Goal: Information Seeking & Learning: Learn about a topic

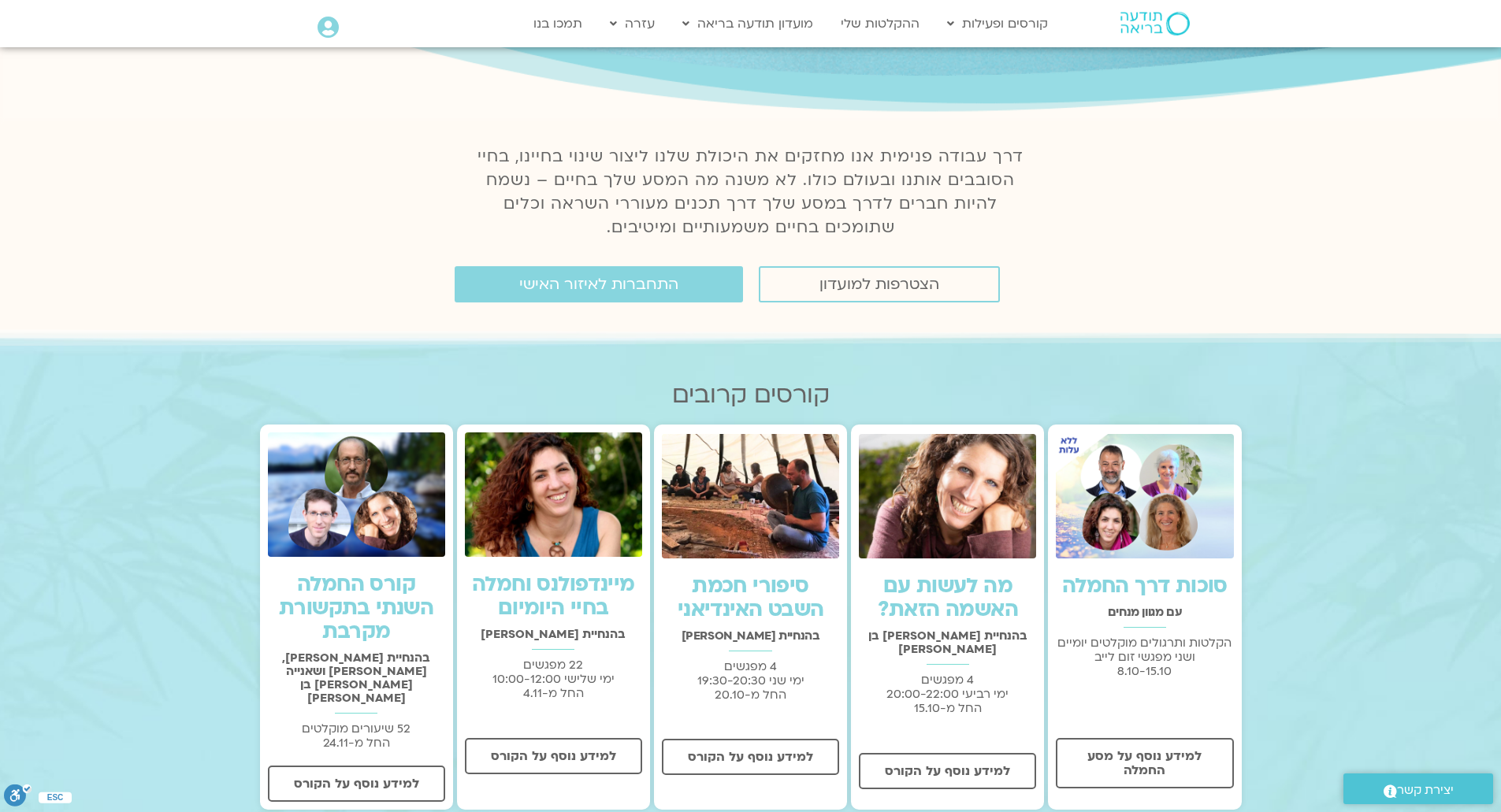
scroll to position [236, 0]
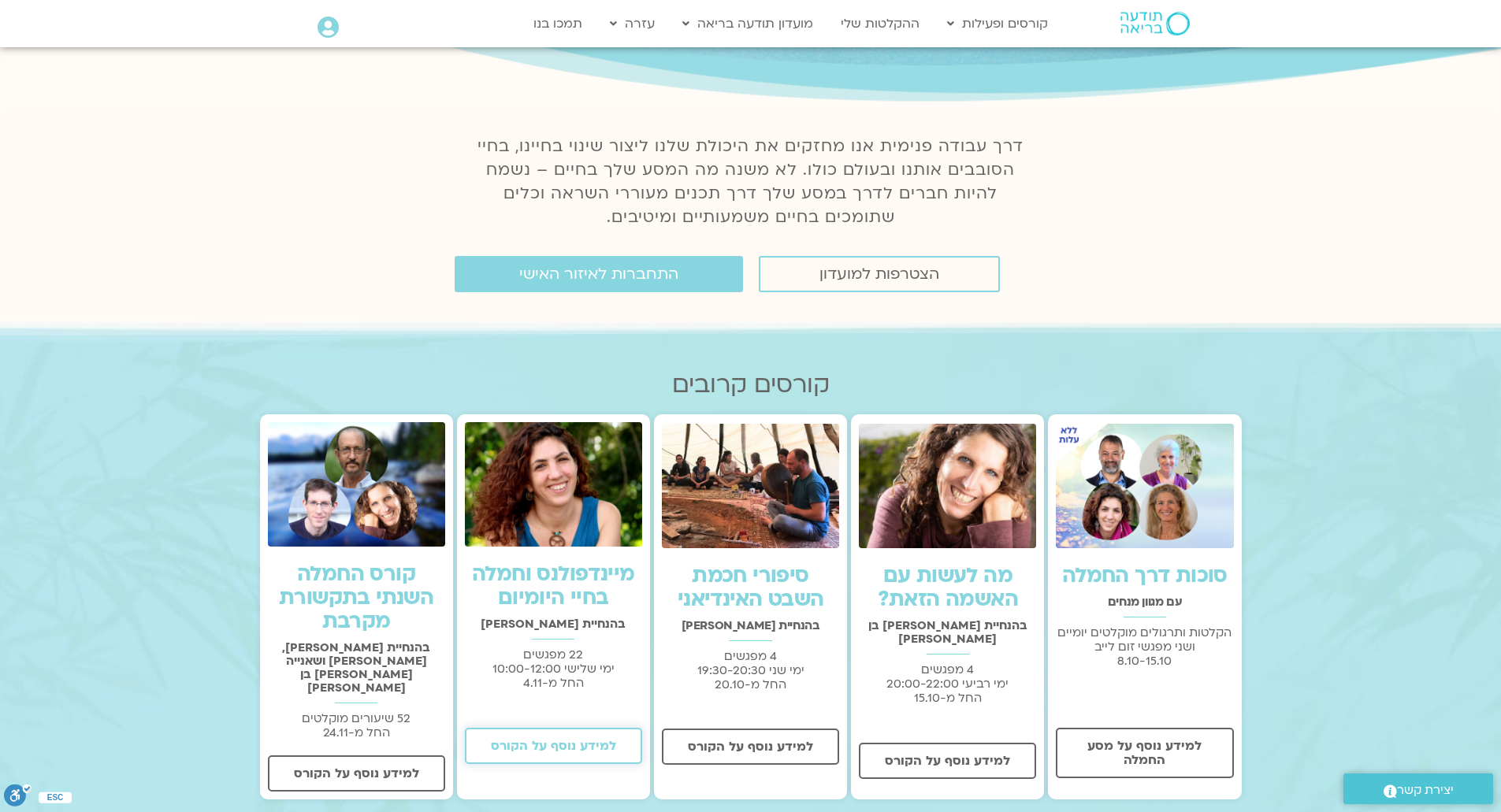
click at [540, 750] on span "למידע נוסף על הקורס" at bounding box center [553, 746] width 126 height 14
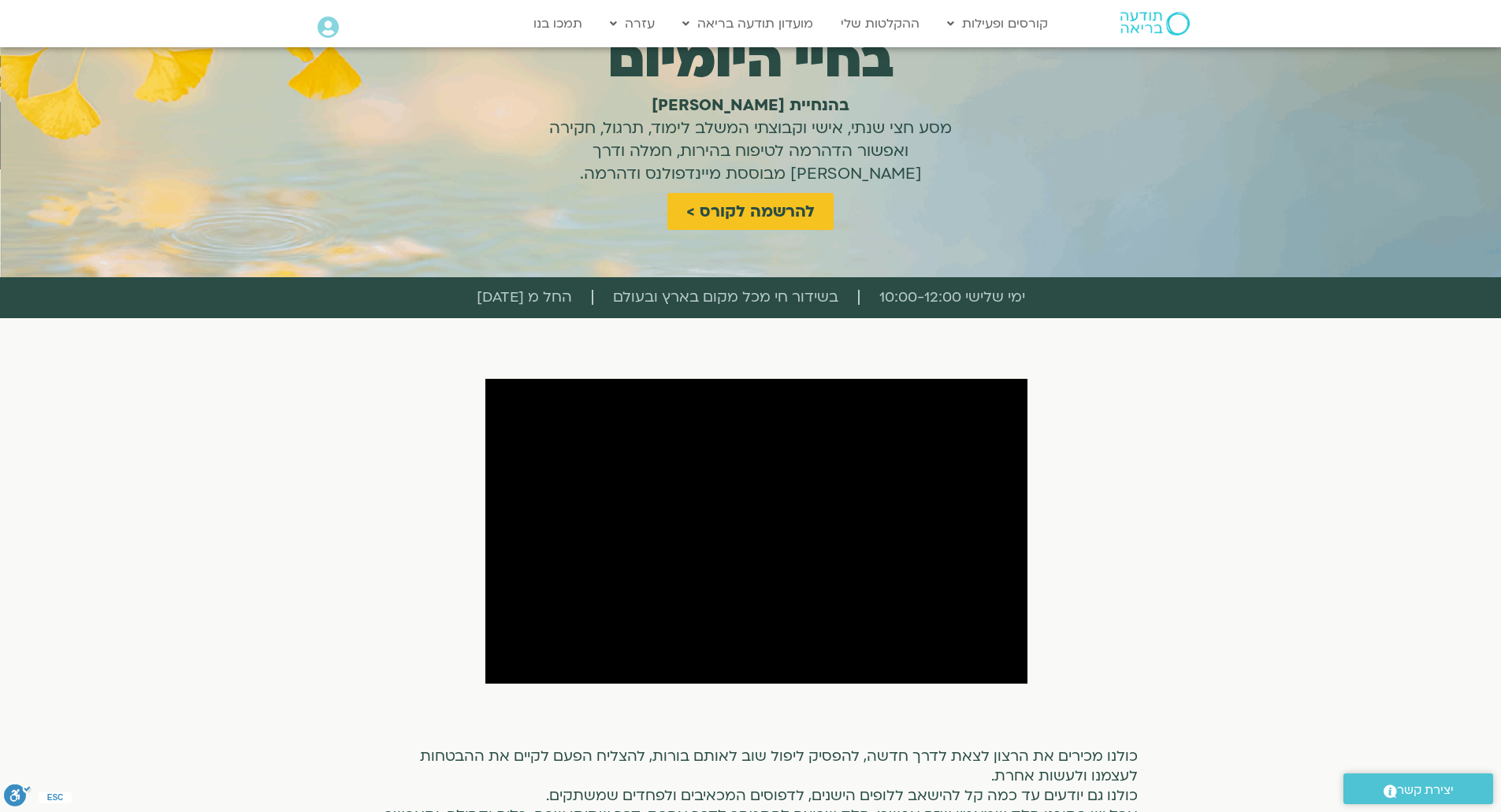
scroll to position [315, 0]
